Goal: Find specific page/section: Find specific page/section

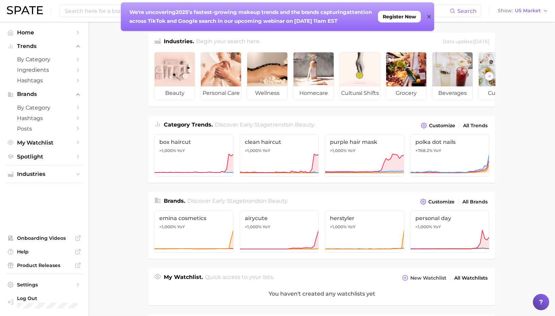
click at [430, 13] on div at bounding box center [428, 16] width 3 height 29
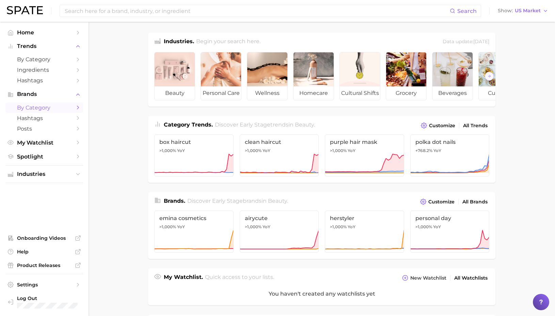
click at [56, 107] on span "by Category" at bounding box center [44, 108] width 54 height 6
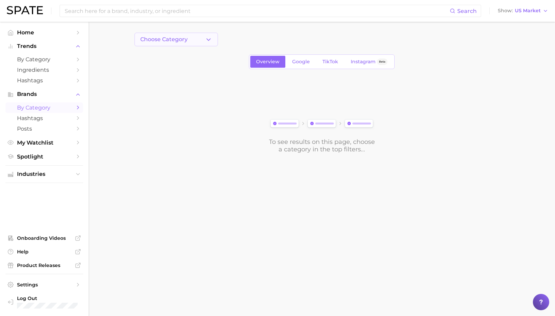
click at [205, 37] on icon "button" at bounding box center [208, 39] width 7 height 7
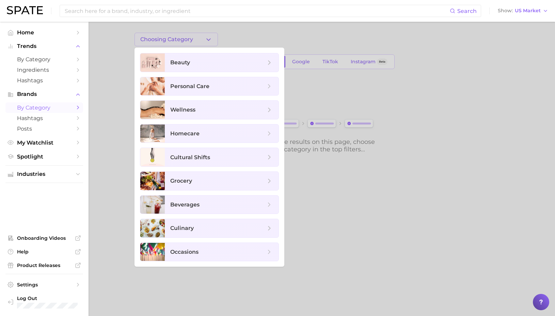
click at [220, 37] on div at bounding box center [277, 158] width 555 height 316
